Goal: Check status: Check status

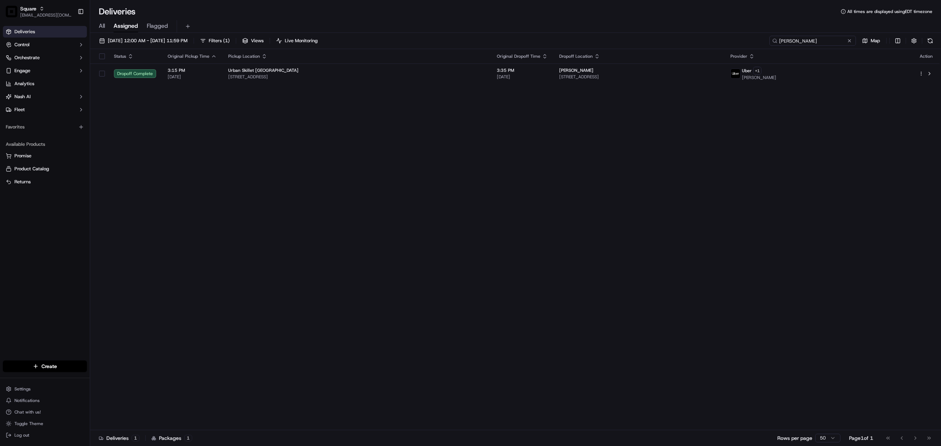
click at [804, 41] on input "[PERSON_NAME]" at bounding box center [812, 41] width 87 height 10
paste input "6347084"
type input "6347084"
click at [672, 85] on div "Status Original Pickup Time Pickup Location Original Dropoff Time Dropoff Locat…" at bounding box center [514, 239] width 849 height 381
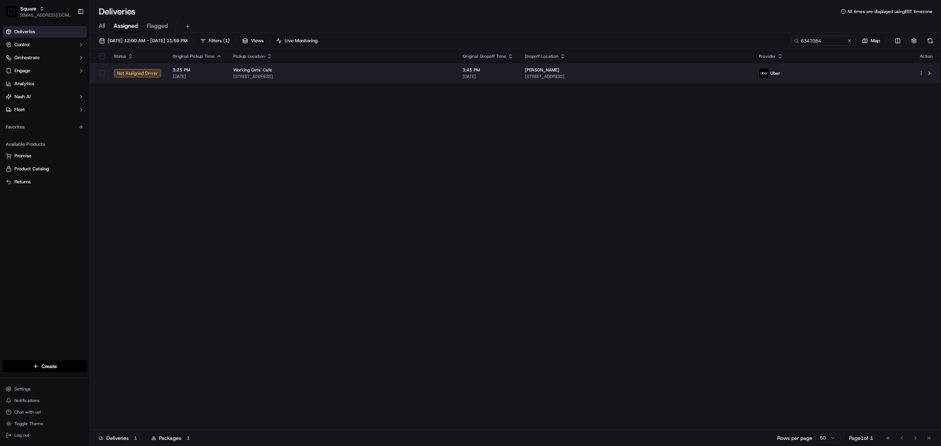
click at [666, 76] on span "[STREET_ADDRESS]" at bounding box center [636, 77] width 222 height 6
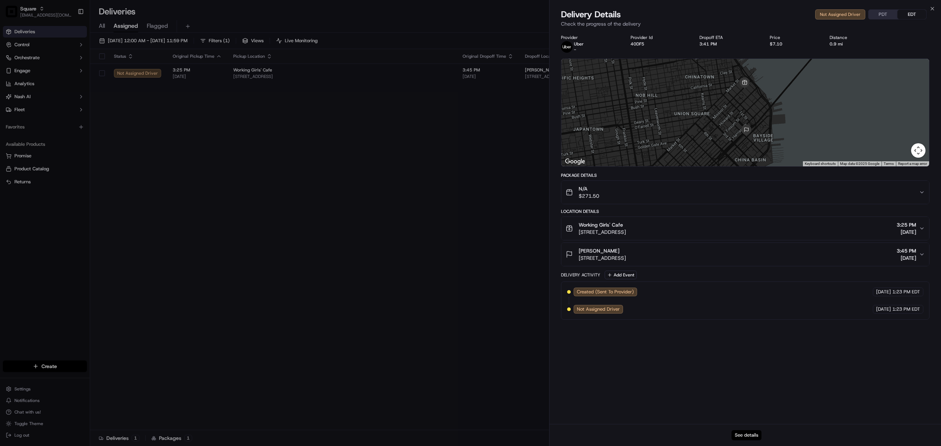
click at [748, 434] on button "See details" at bounding box center [746, 435] width 30 height 10
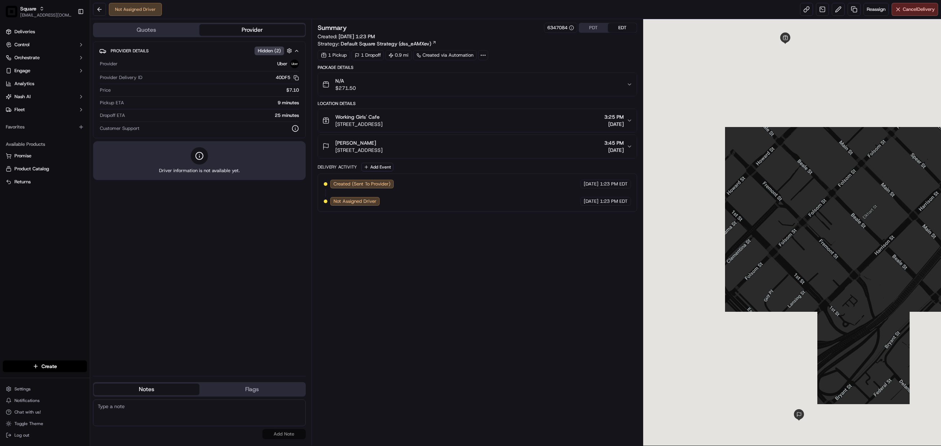
click at [502, 309] on div "Summary 6347084 PDT EDT Created: 09/18/2025 1:23 PM Strategy: Default Square St…" at bounding box center [477, 232] width 319 height 419
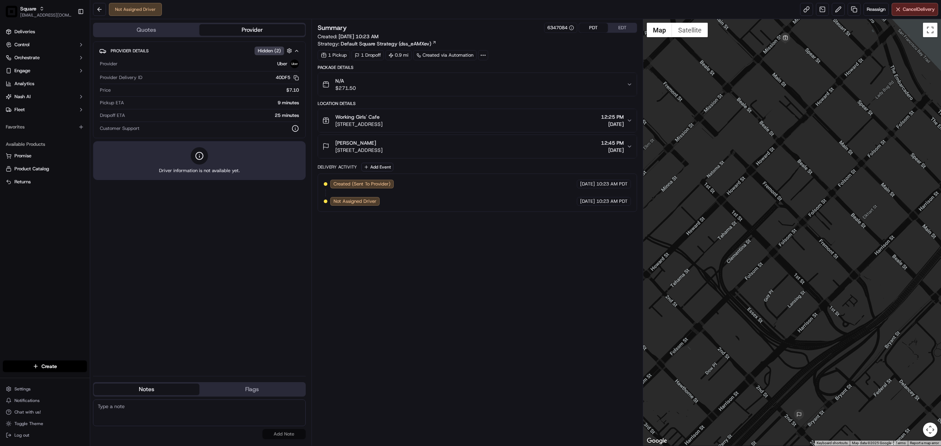
click at [594, 26] on button "PDT" at bounding box center [593, 27] width 29 height 9
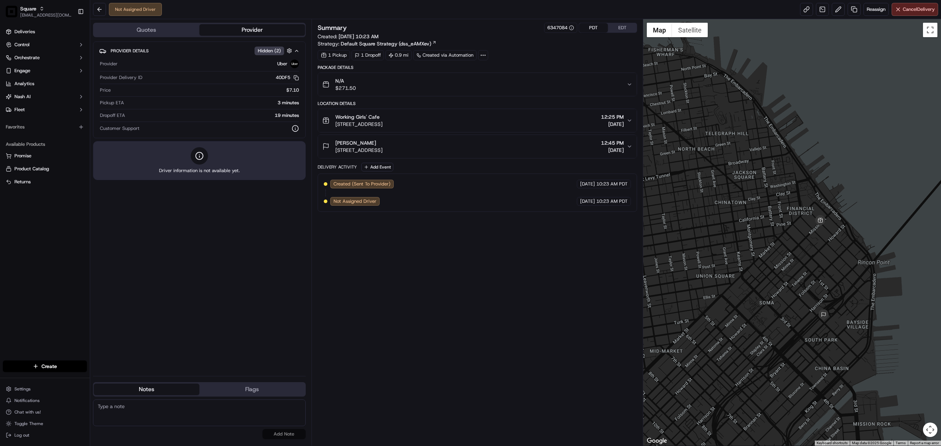
click at [171, 33] on button "Quotes" at bounding box center [147, 30] width 106 height 12
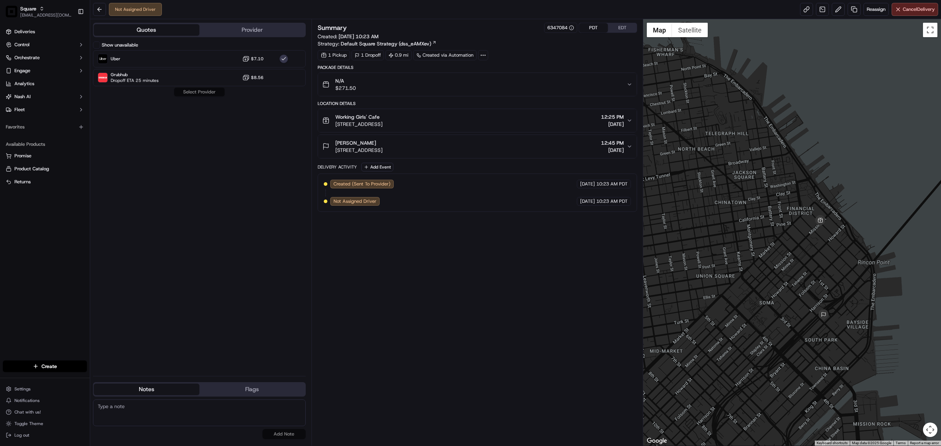
click at [96, 45] on button "Show unavailable" at bounding box center [96, 44] width 7 height 7
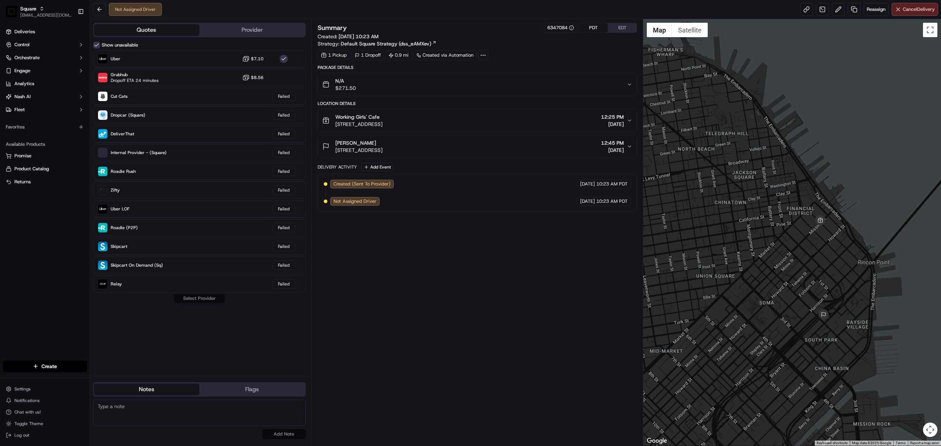
click at [416, 288] on div "Summary 6347084 PDT EDT Created: 09/18/2025 10:23 AM Strategy: Default Square S…" at bounding box center [477, 232] width 319 height 419
click at [244, 30] on button "Provider" at bounding box center [252, 30] width 106 height 12
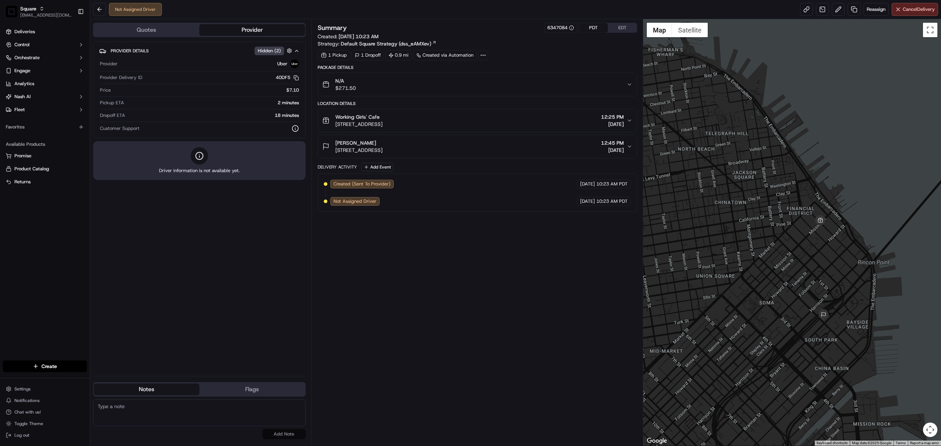
click at [157, 409] on textarea at bounding box center [199, 412] width 213 height 27
paste textarea "Caller Information: Merchant Reason for Call:"
click at [147, 415] on textarea "Caller Information: Merchant Reason for Call:" at bounding box center [199, 412] width 213 height 27
type textarea "Caller Information: Merchant Reason for Call: Pick up ETA status. Adv merchant …"
click at [280, 436] on button "Add Note" at bounding box center [283, 434] width 43 height 10
